Goal: Find specific page/section: Find specific page/section

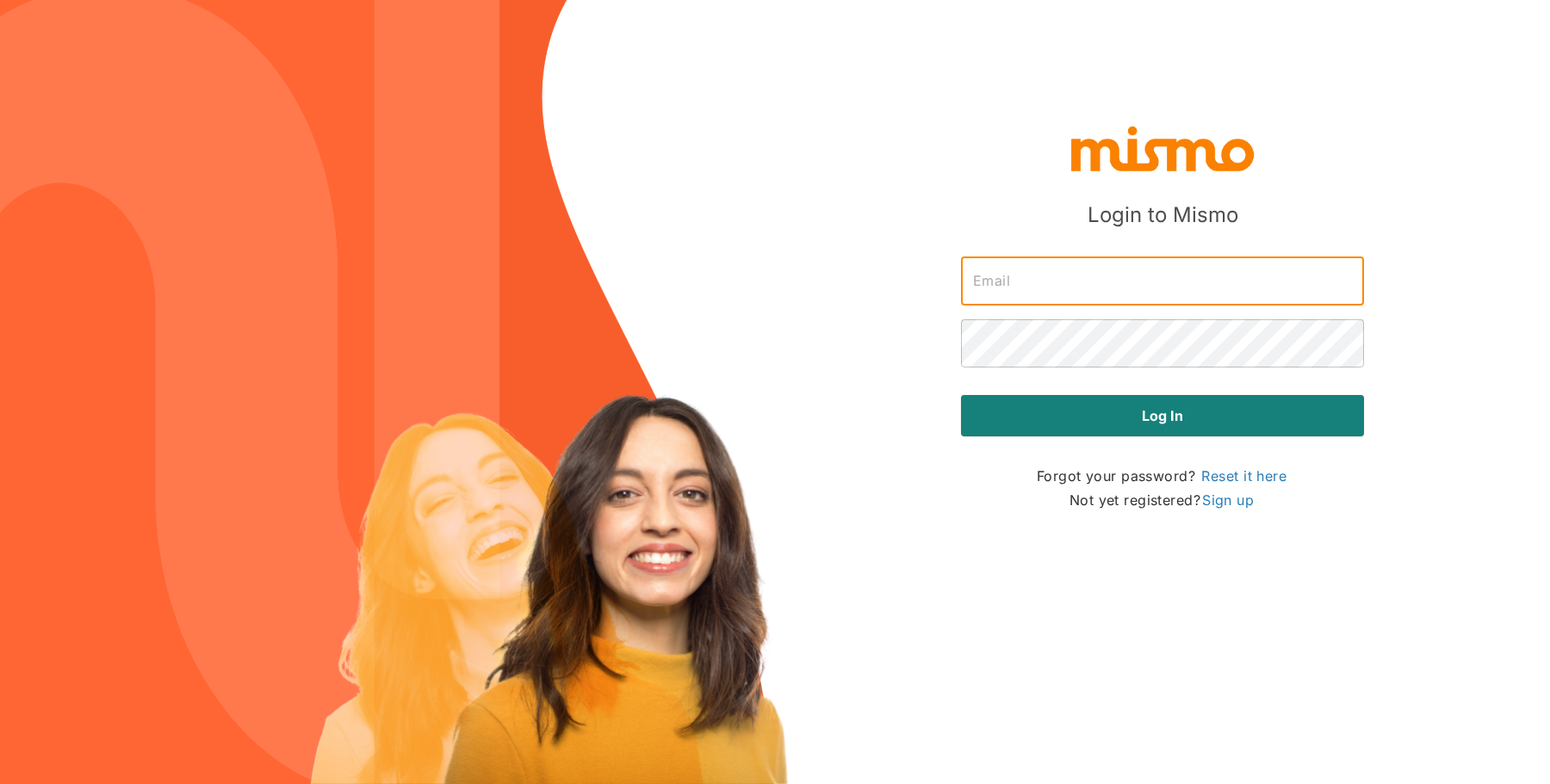
click at [1107, 305] on input "text" at bounding box center [1162, 281] width 403 height 48
type input "[PERSON_NAME][EMAIL_ADDRESS][DOMAIN_NAME]"
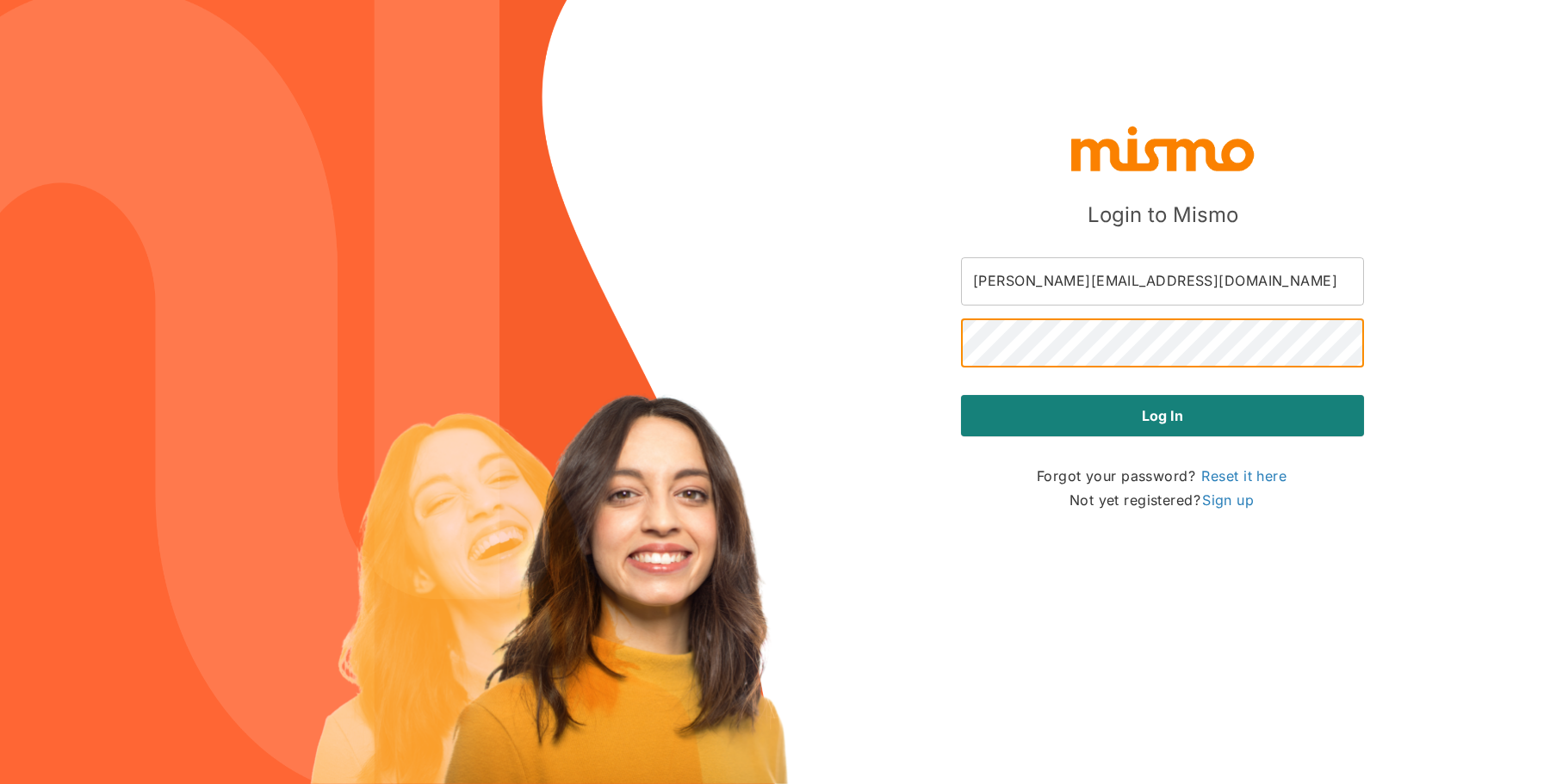
click at [961, 395] on button "Log in" at bounding box center [1162, 415] width 403 height 41
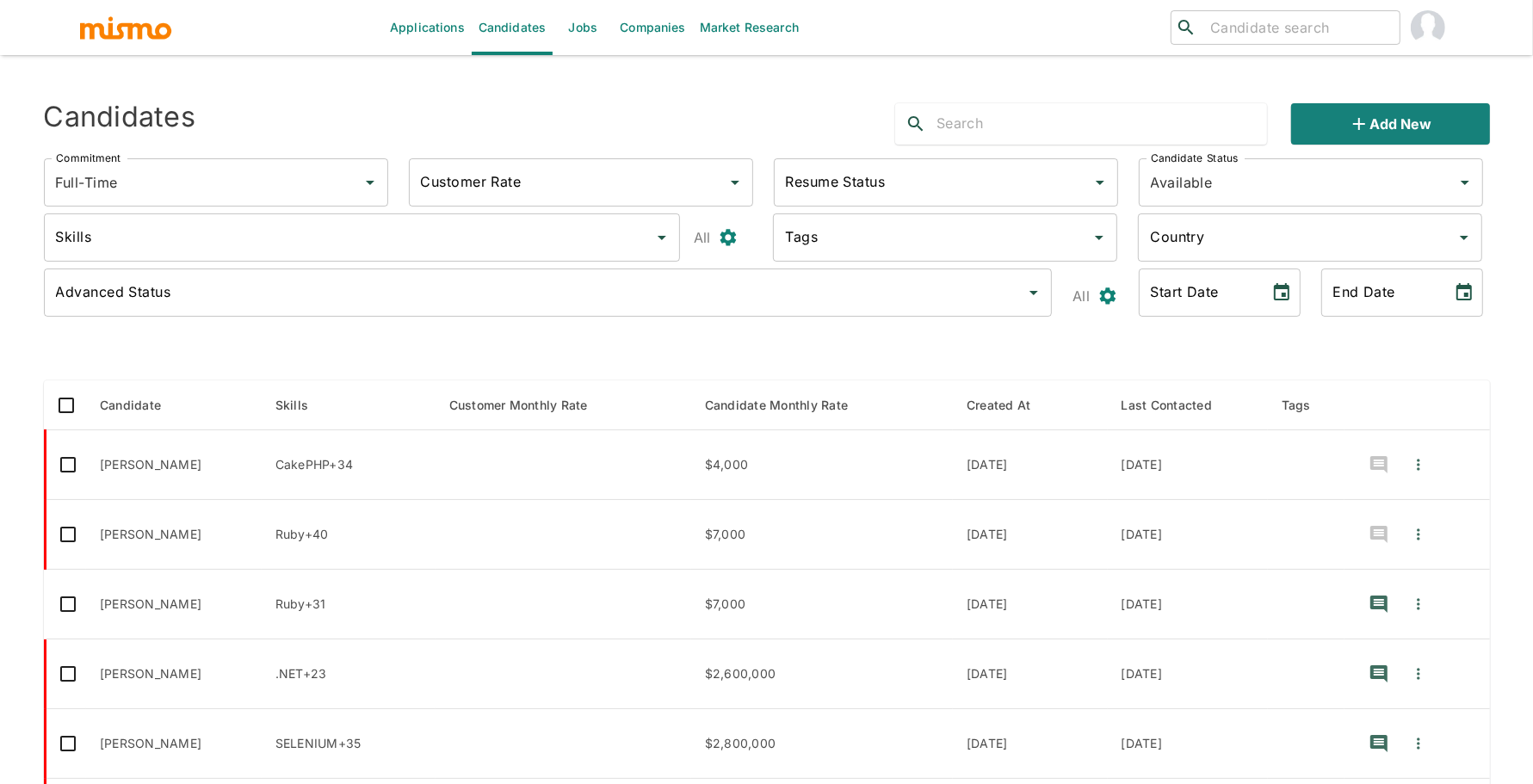
click at [566, 22] on link "Jobs" at bounding box center [582, 28] width 60 height 55
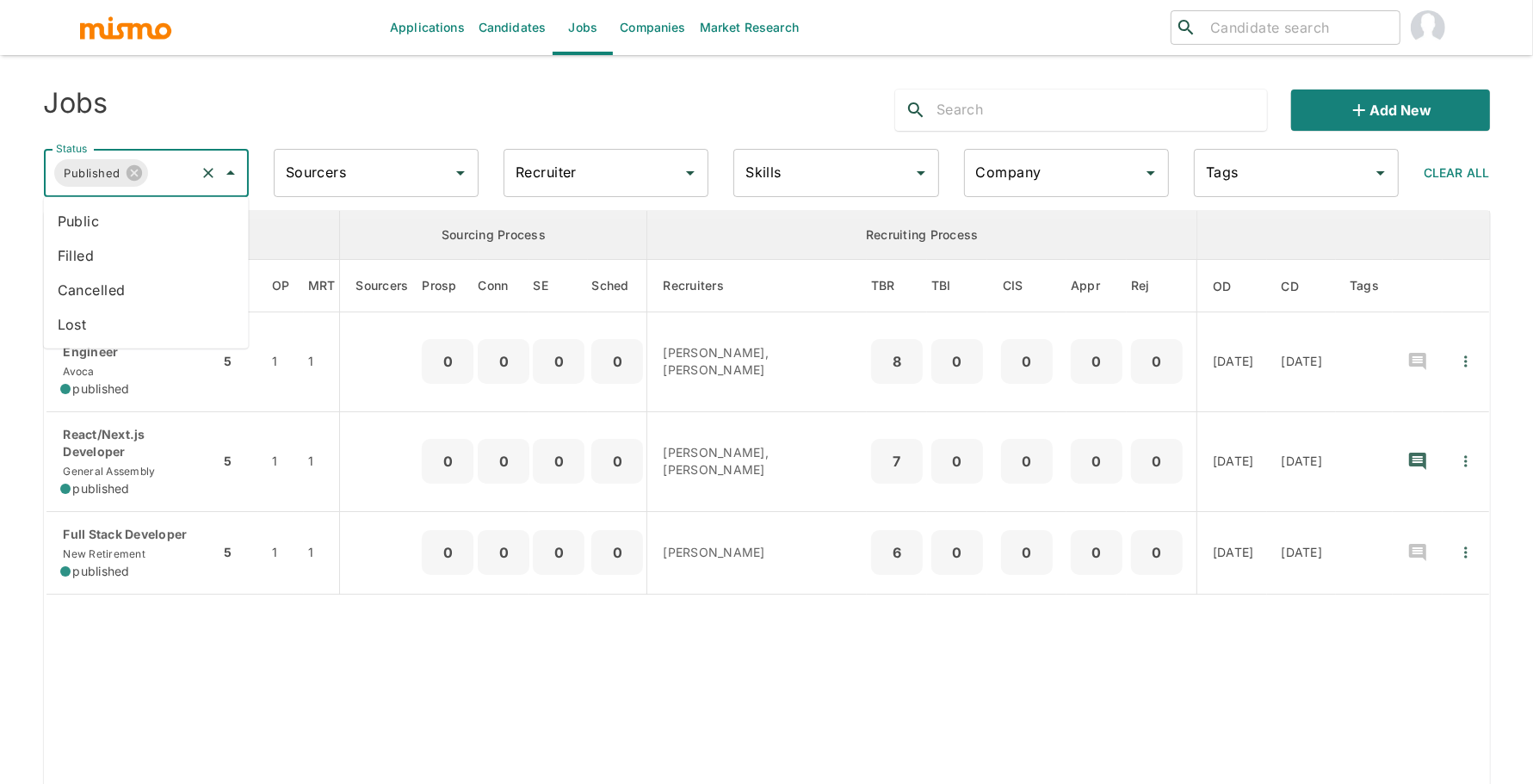
click at [180, 177] on input "Status" at bounding box center [171, 173] width 41 height 33
click at [197, 173] on button "Clear" at bounding box center [208, 172] width 24 height 24
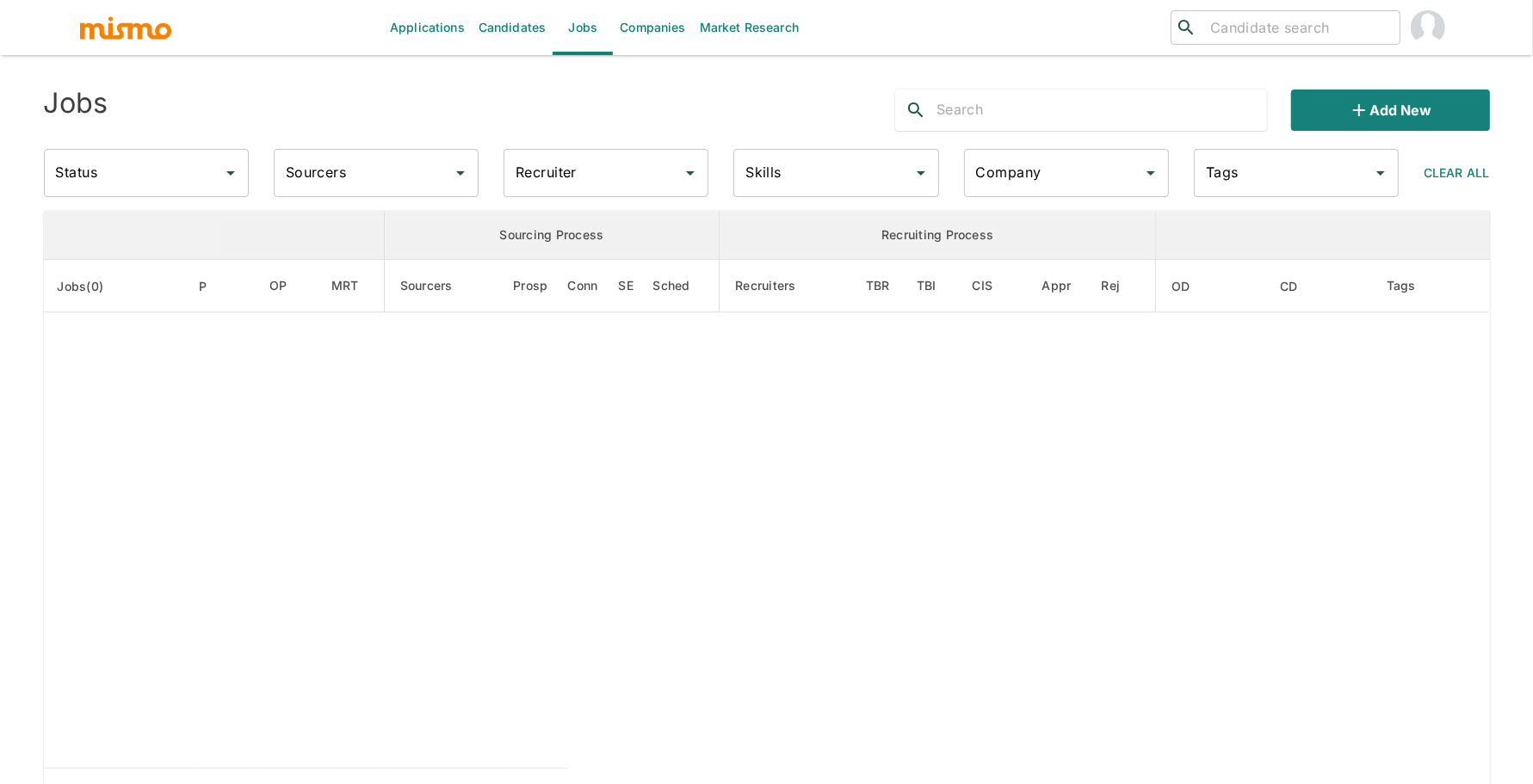
click at [166, 173] on input "Status" at bounding box center [133, 173] width 164 height 33
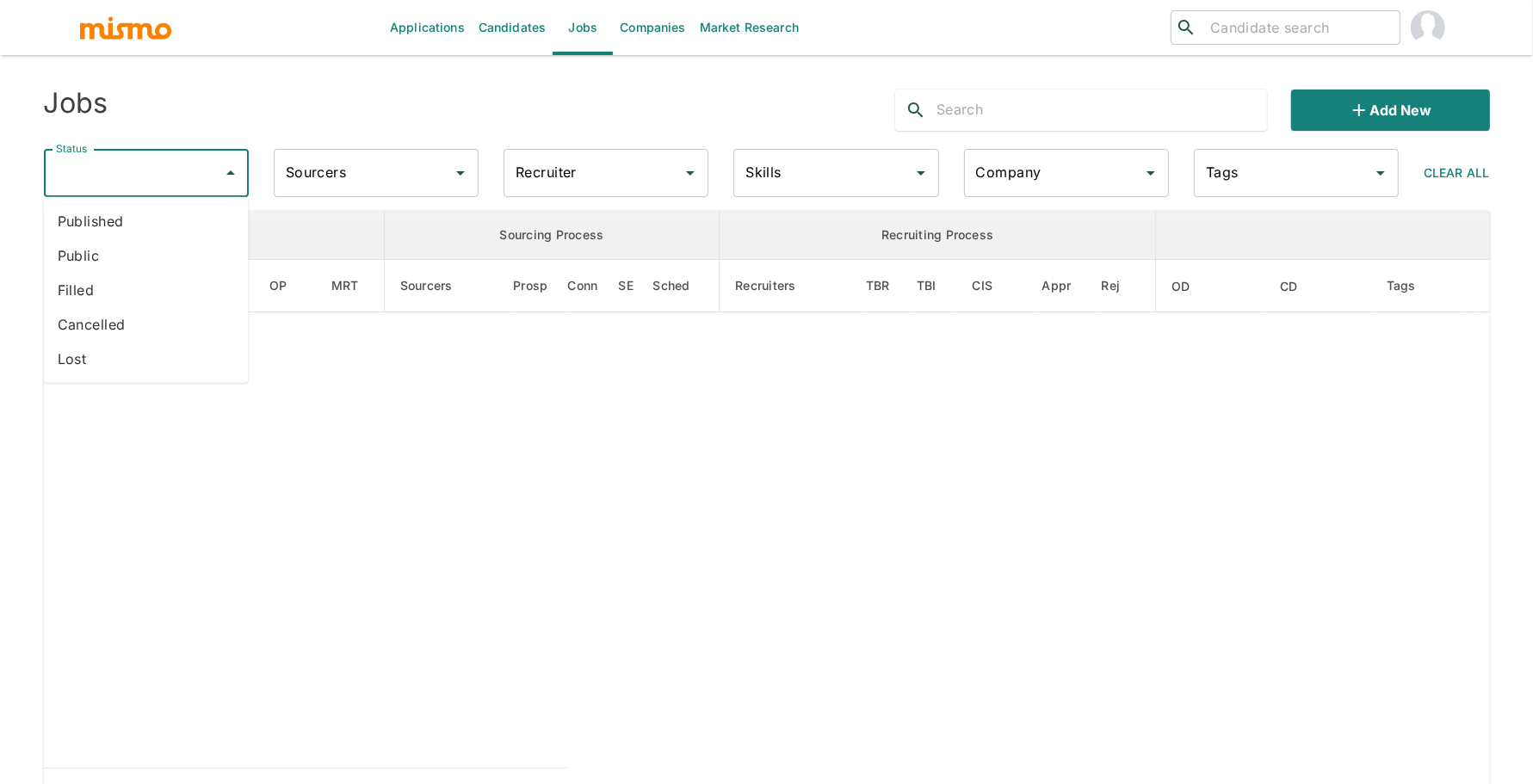
click at [163, 254] on li "Public" at bounding box center [146, 255] width 205 height 34
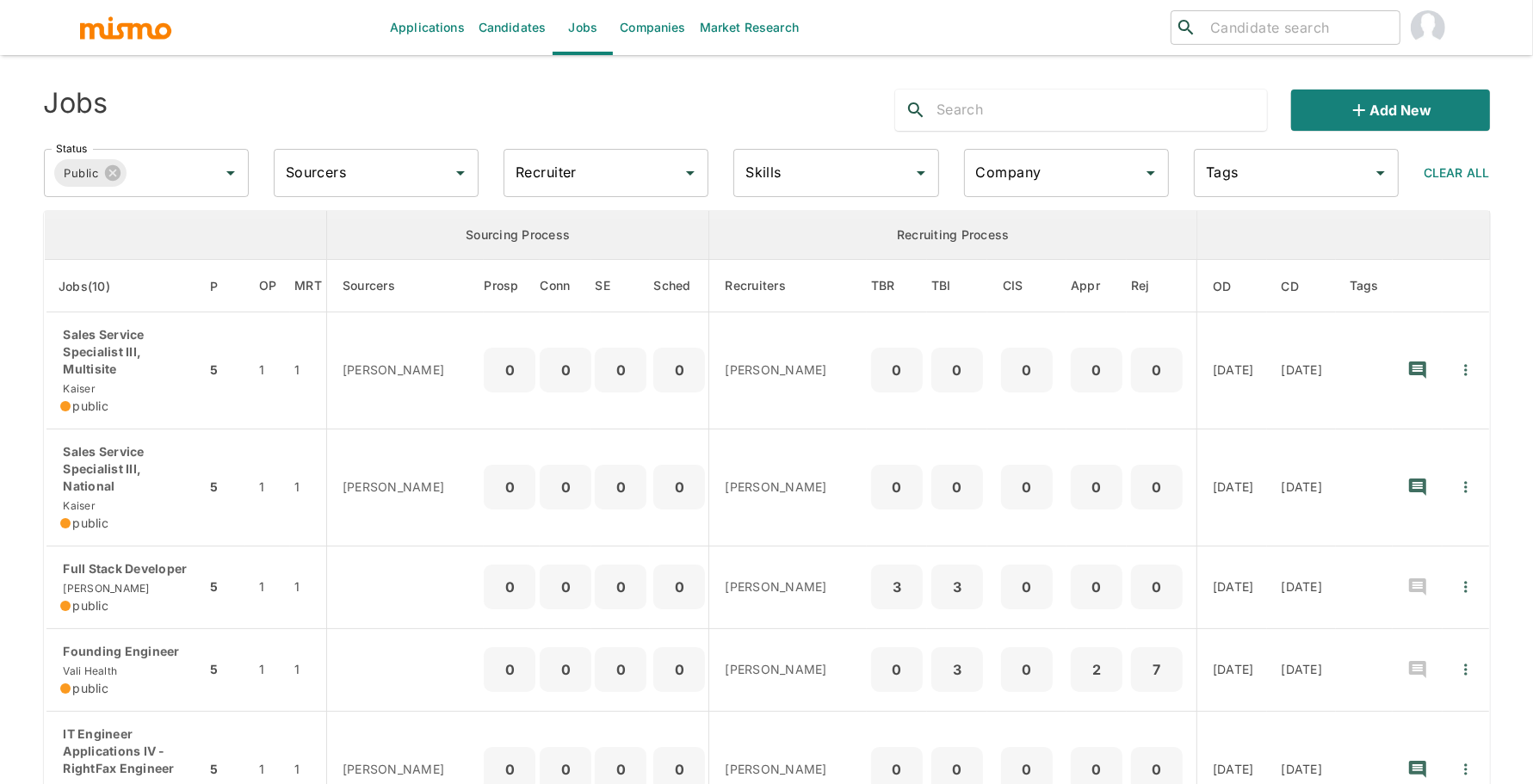
click at [596, 163] on input "Recruiter" at bounding box center [593, 173] width 164 height 33
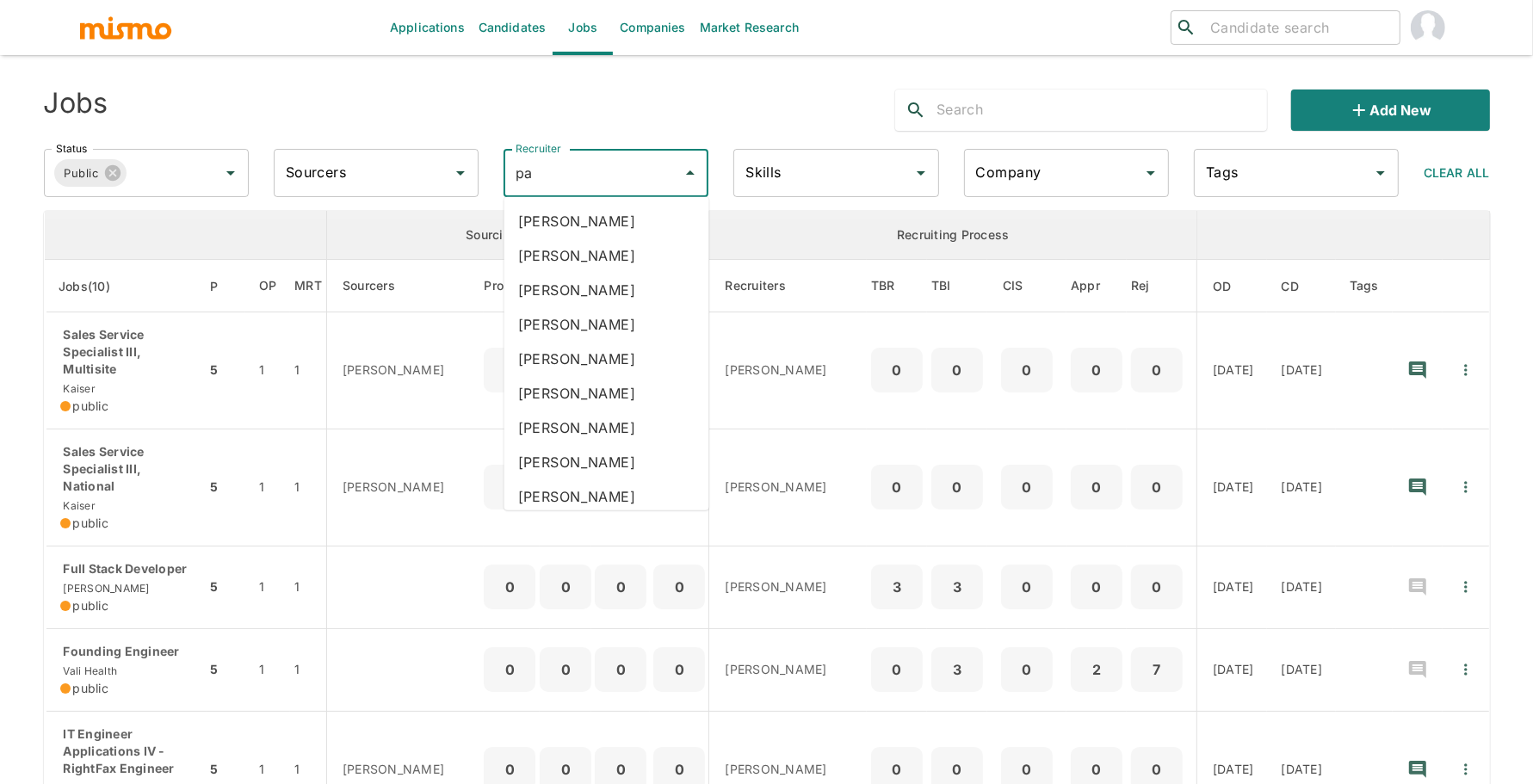
type input "pao"
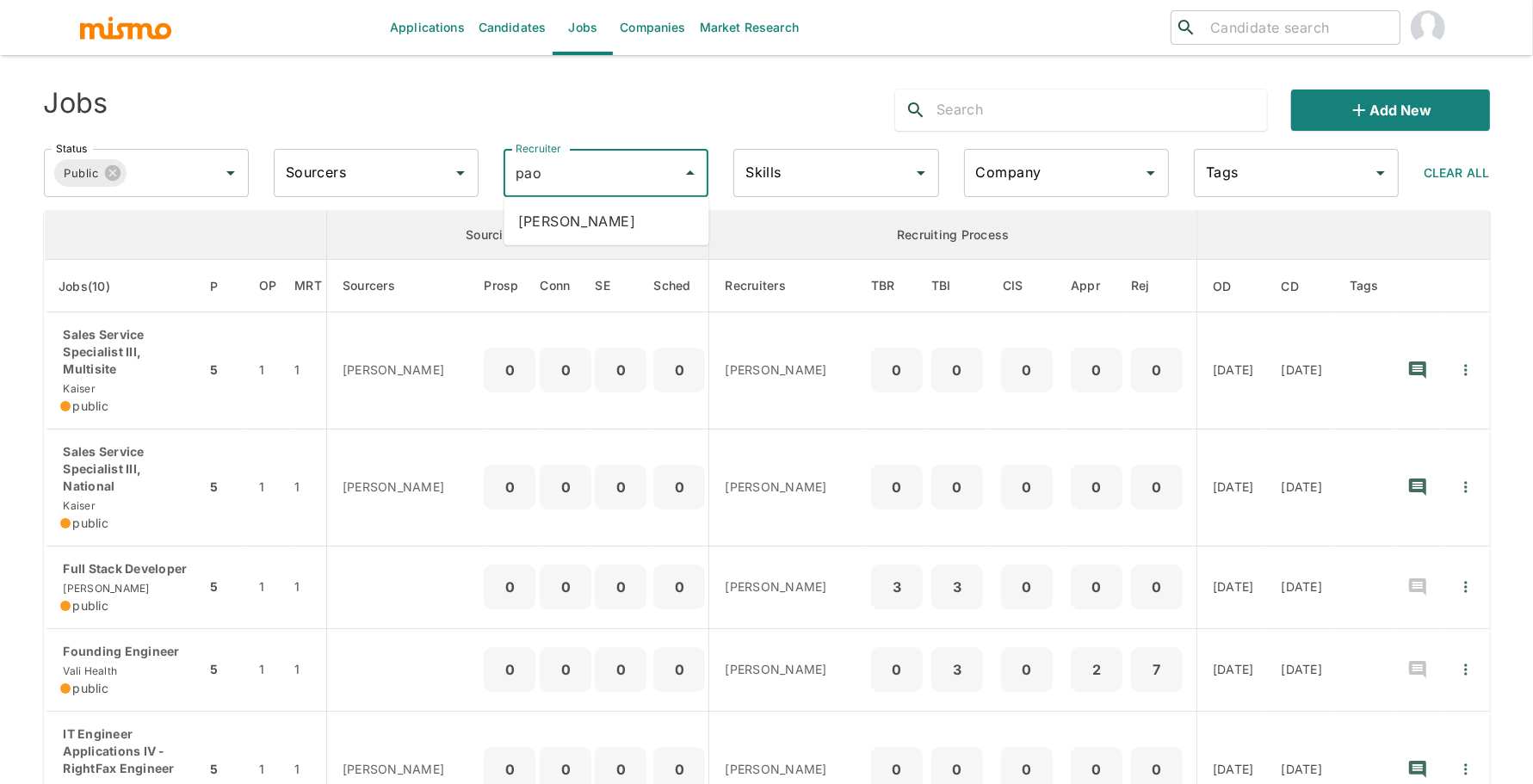
click at [596, 218] on li "[PERSON_NAME]" at bounding box center [607, 221] width 205 height 34
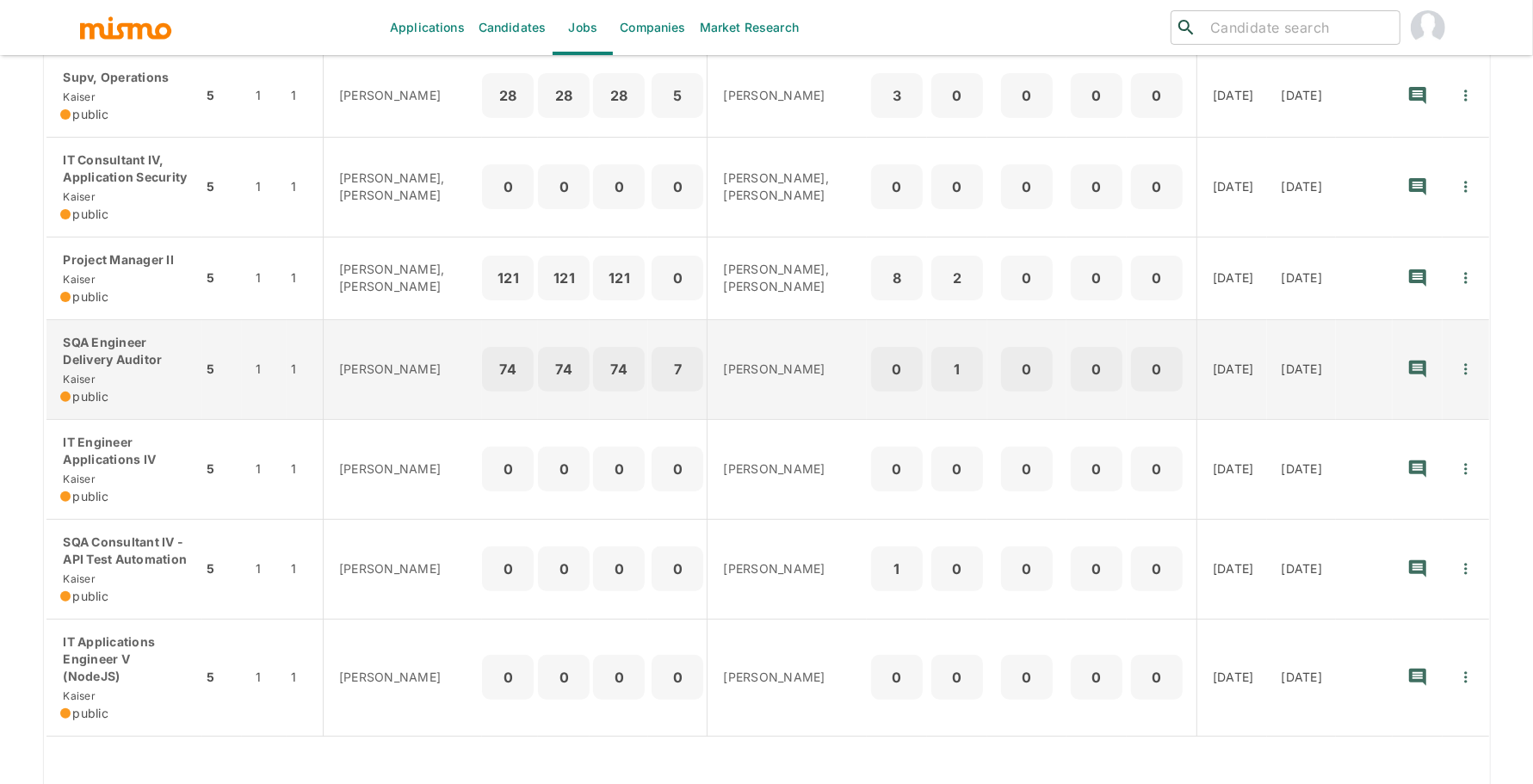
scroll to position [406, 0]
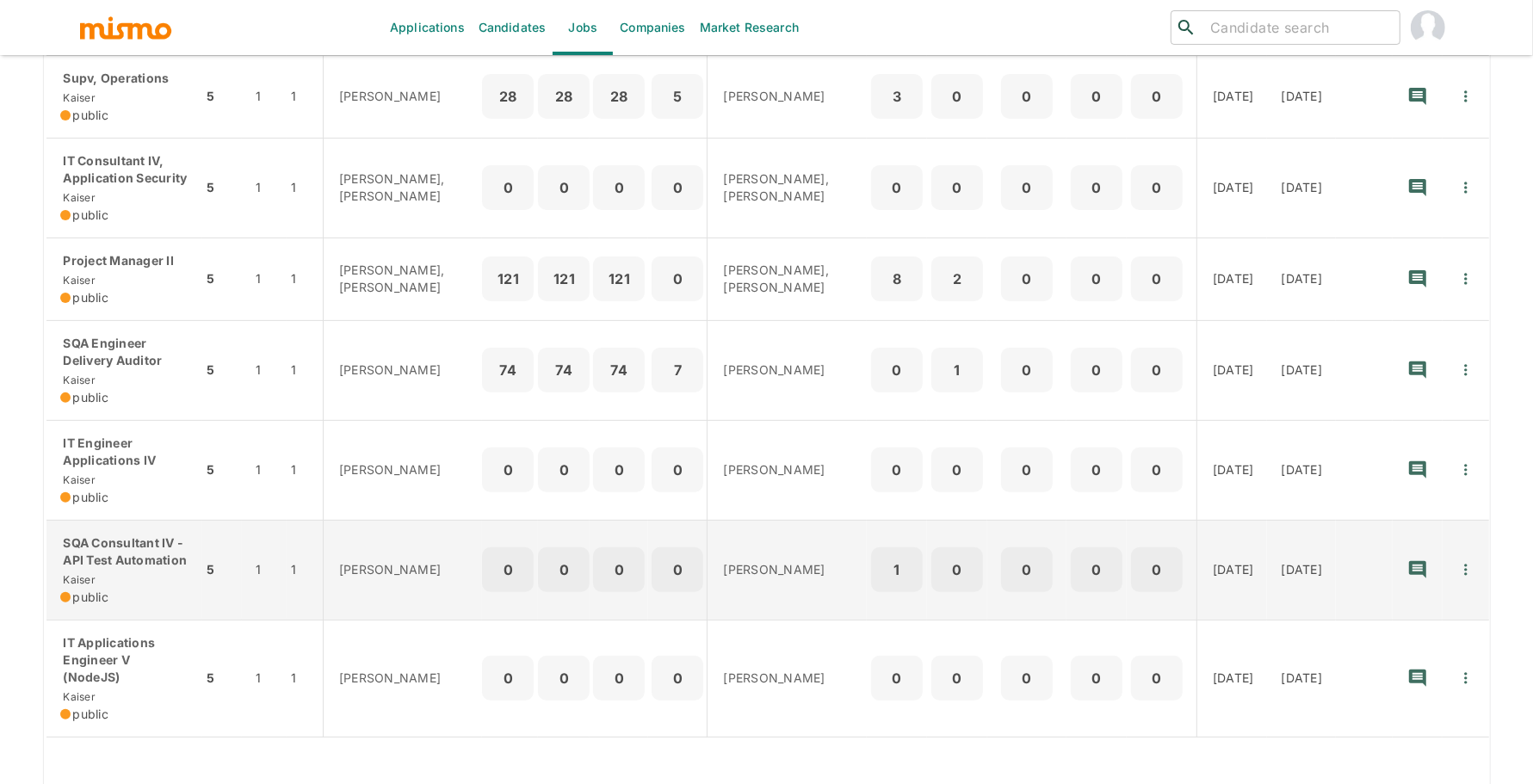
click at [134, 561] on p "SQA Consultant IV - API Test Automation" at bounding box center [124, 552] width 129 height 34
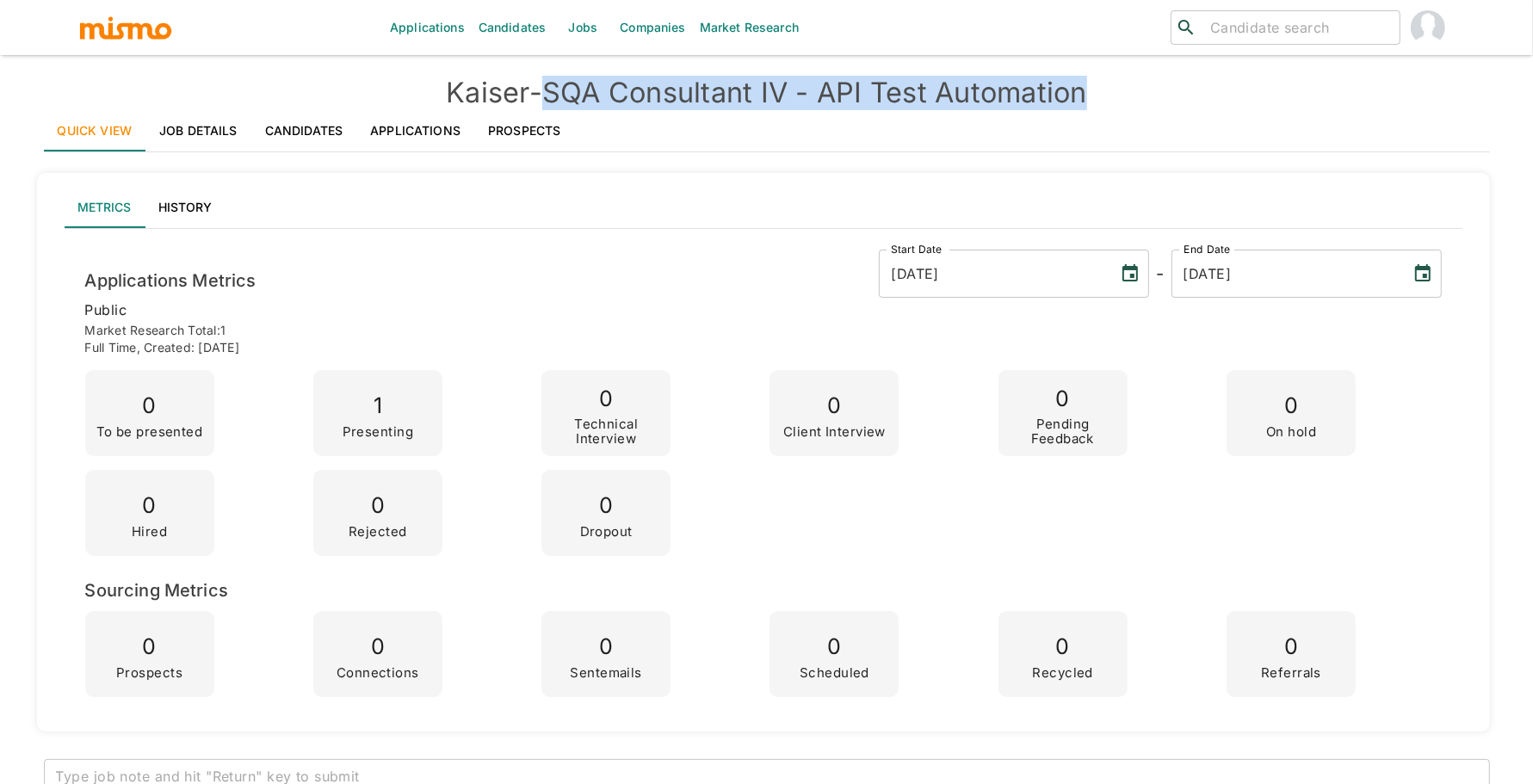
drag, startPoint x: 558, startPoint y: 96, endPoint x: 1361, endPoint y: 95, distance: 803.0
click at [1361, 95] on h4 "Kaiser - SQA Consultant IV - API Test Automation" at bounding box center [767, 93] width 1446 height 34
copy h4 "SQA Consultant IV - API Test Automation"
click at [197, 123] on link "Job Details" at bounding box center [198, 130] width 106 height 41
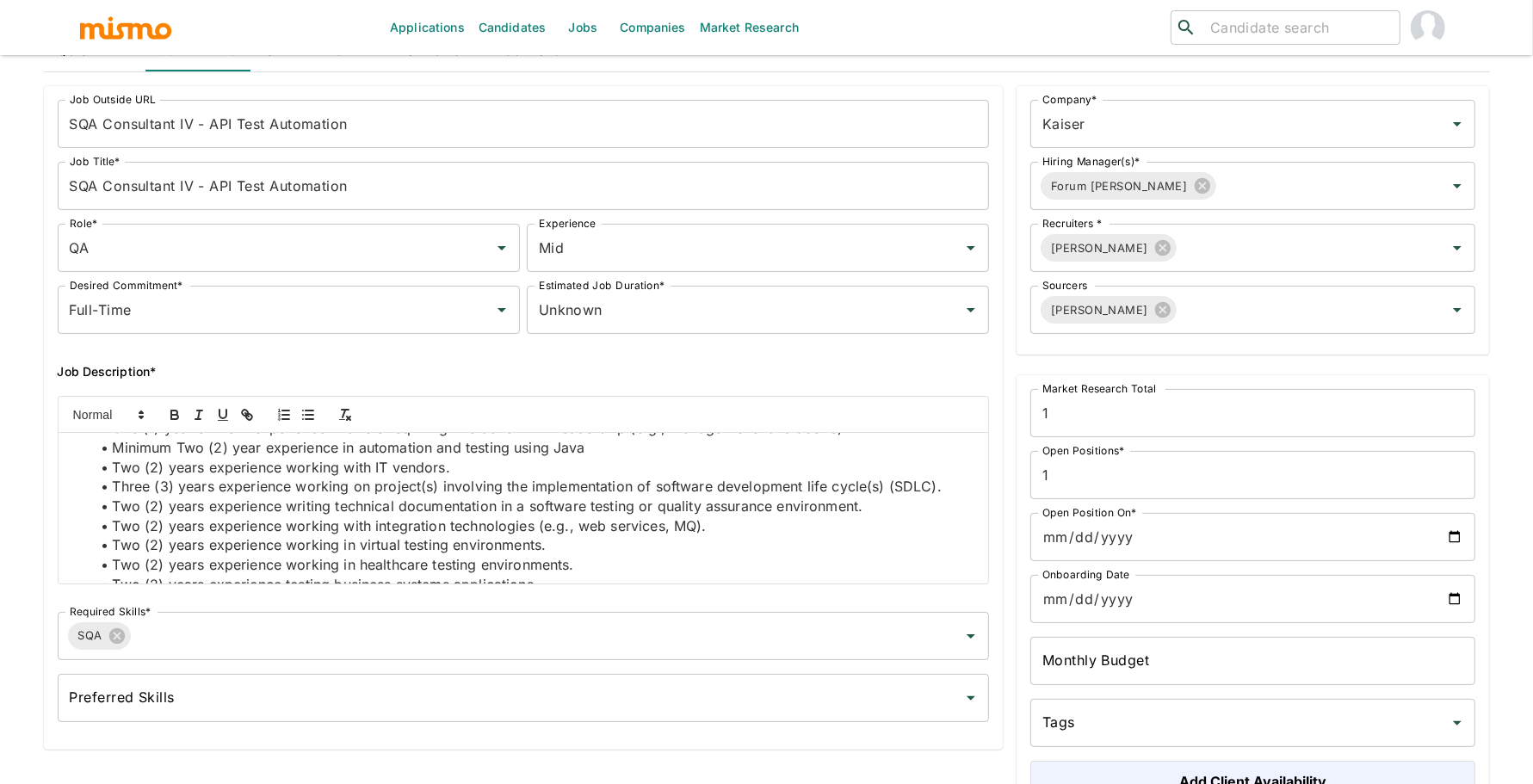
scroll to position [1276, 0]
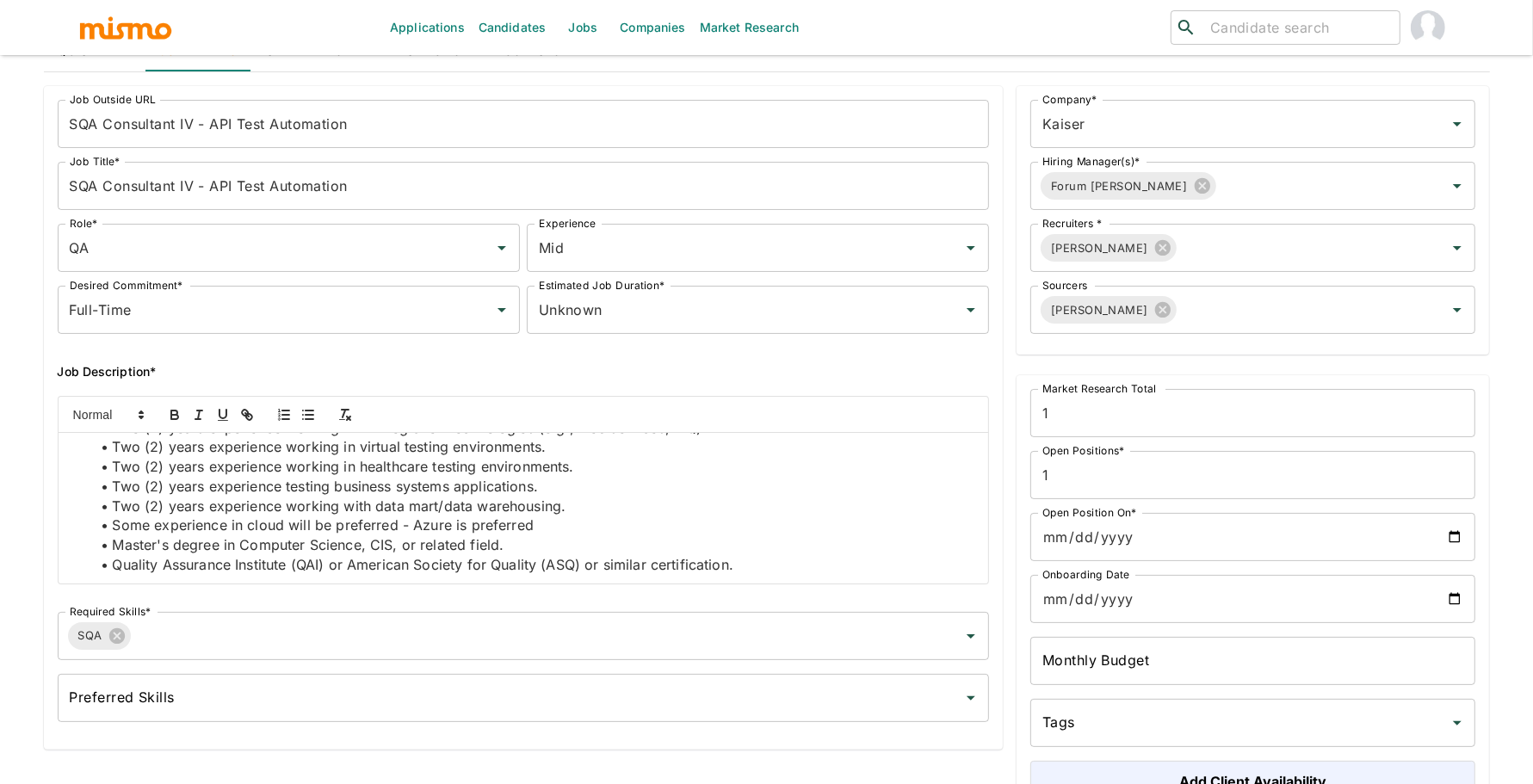
drag, startPoint x: 71, startPoint y: 450, endPoint x: 205, endPoint y: 601, distance: 201.9
click at [207, 601] on div "Job Outside URL SQA Consultant IV - API Test Automation Job Outside URL Job Tit…" at bounding box center [516, 407] width 946 height 643
copy div "Job Summary This individual contributor is responsible for guiding and influenc…"
